Goal: Task Accomplishment & Management: Manage account settings

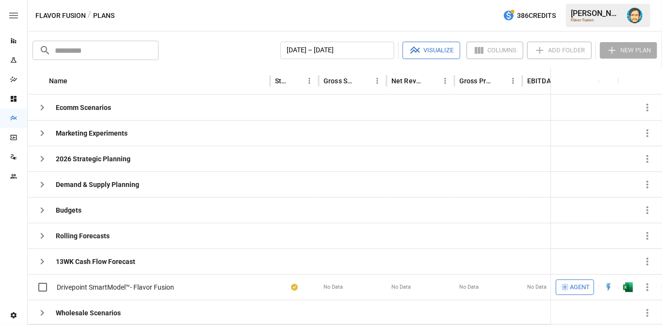
click at [12, 314] on icon "Settings" at bounding box center [14, 316] width 6 height 6
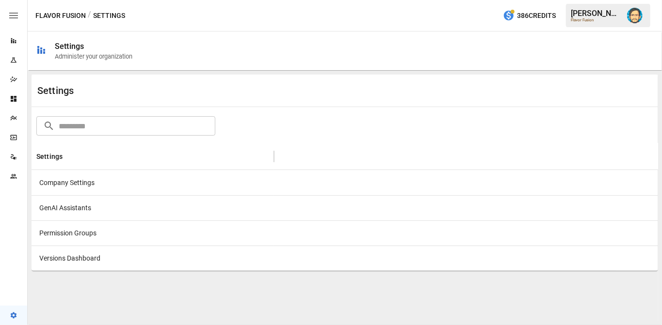
click at [47, 212] on div "GenAI Assistants" at bounding box center [153, 207] width 242 height 25
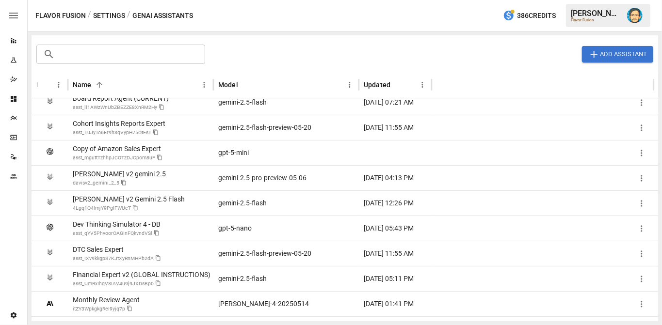
scroll to position [110, 0]
click at [121, 223] on div "Dev Thinking Simulator 4 - DB" at bounding box center [117, 225] width 88 height 8
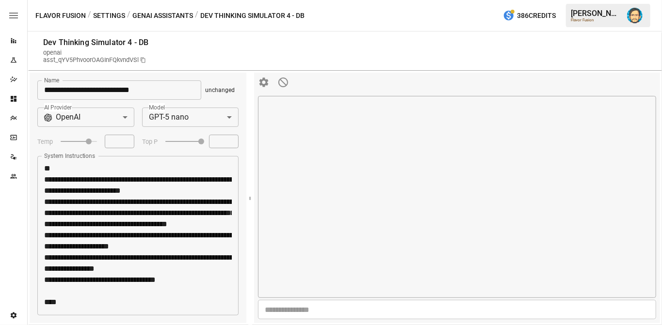
scroll to position [1114, 0]
